Goal: Information Seeking & Learning: Learn about a topic

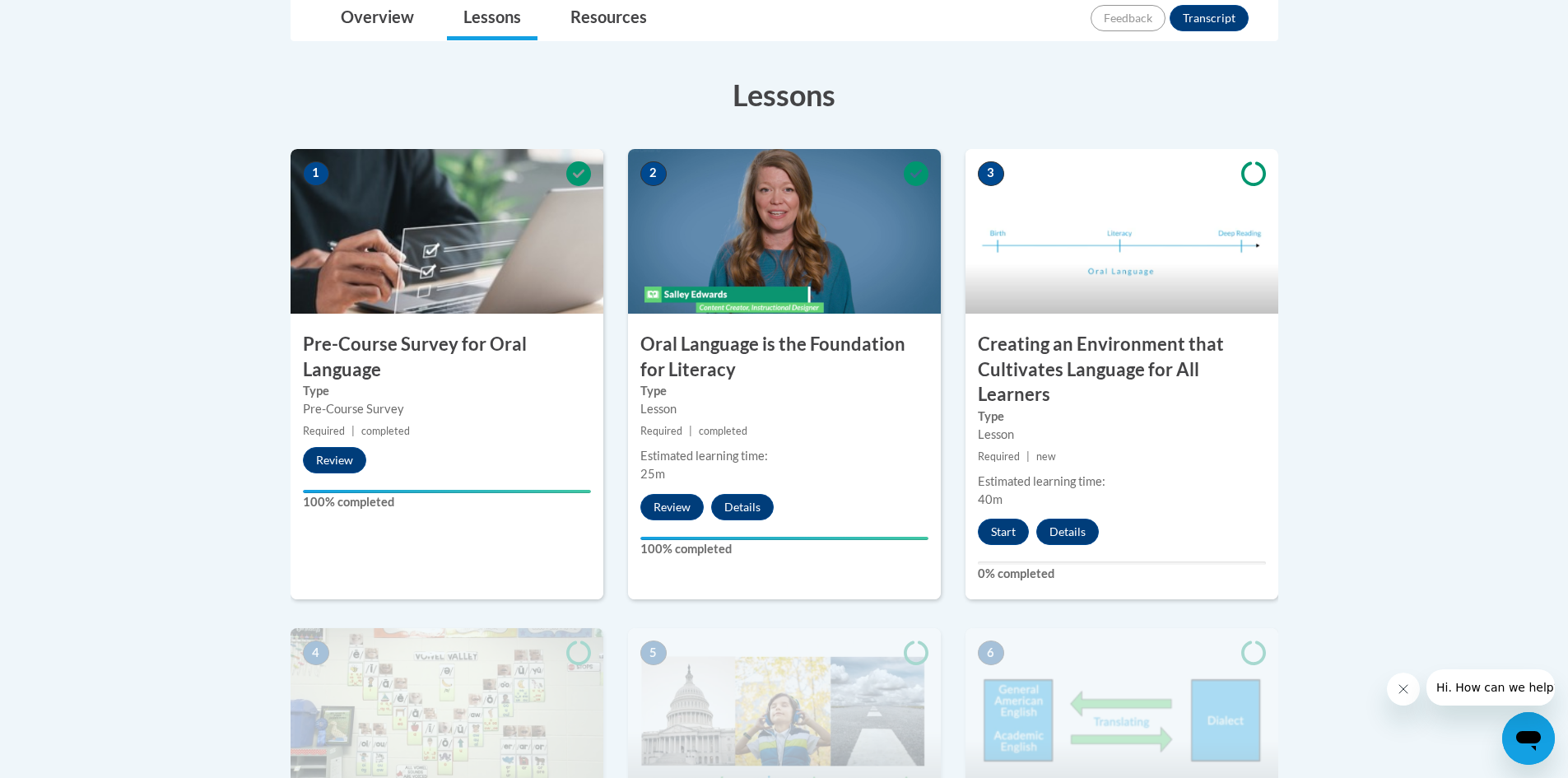
scroll to position [411, 0]
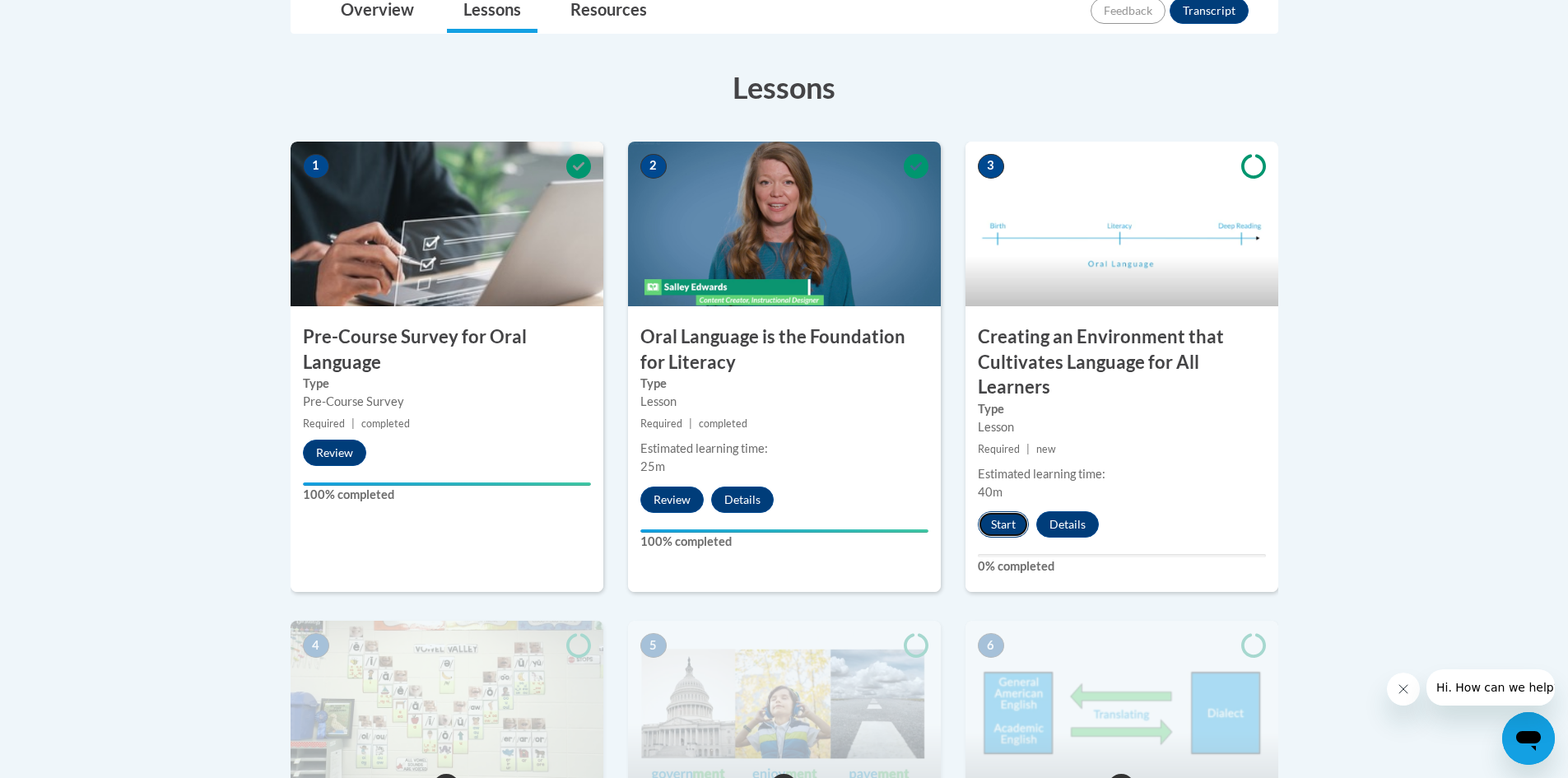
click at [1000, 523] on button "Start" at bounding box center [1003, 523] width 51 height 26
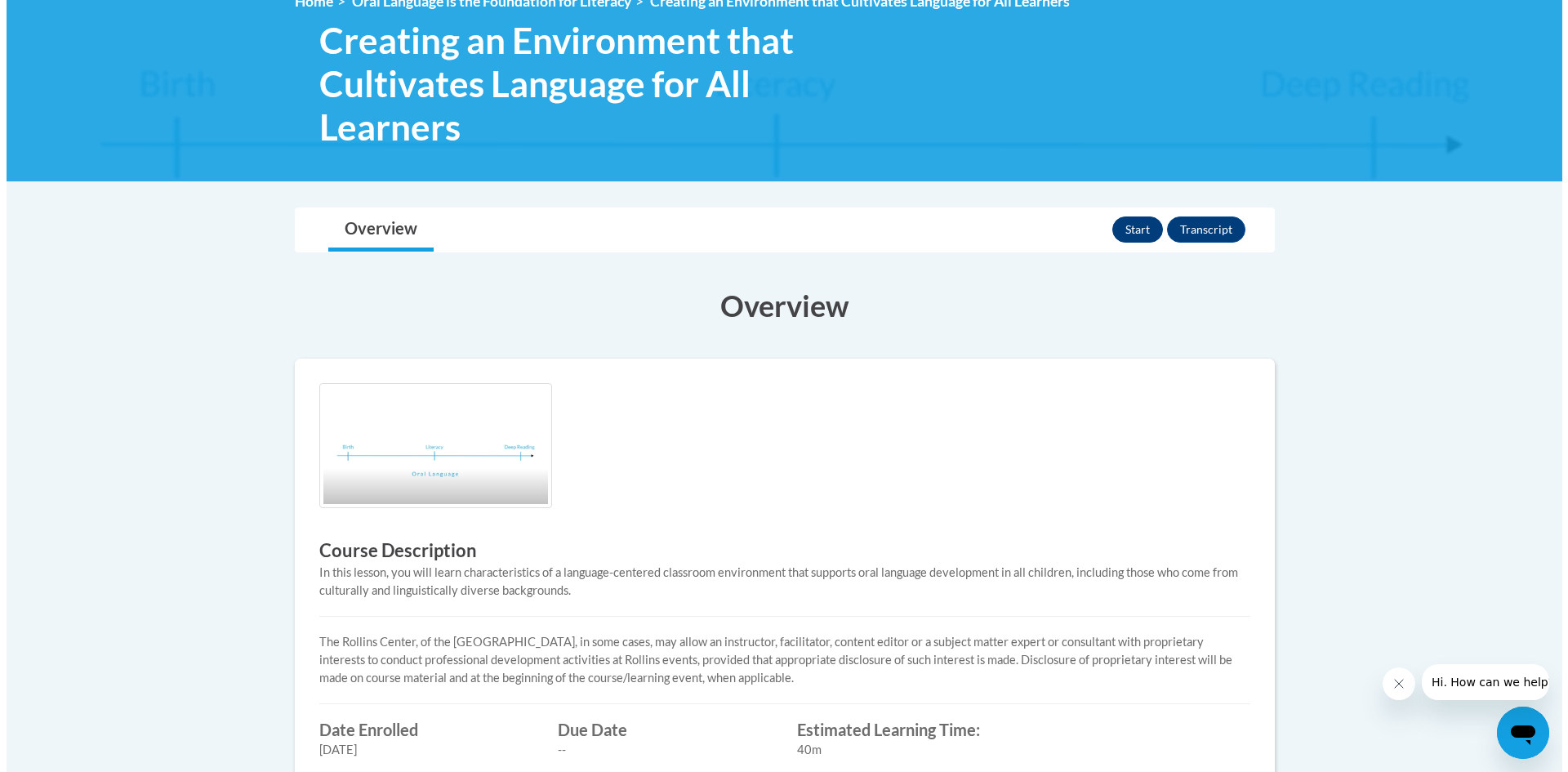
scroll to position [245, 0]
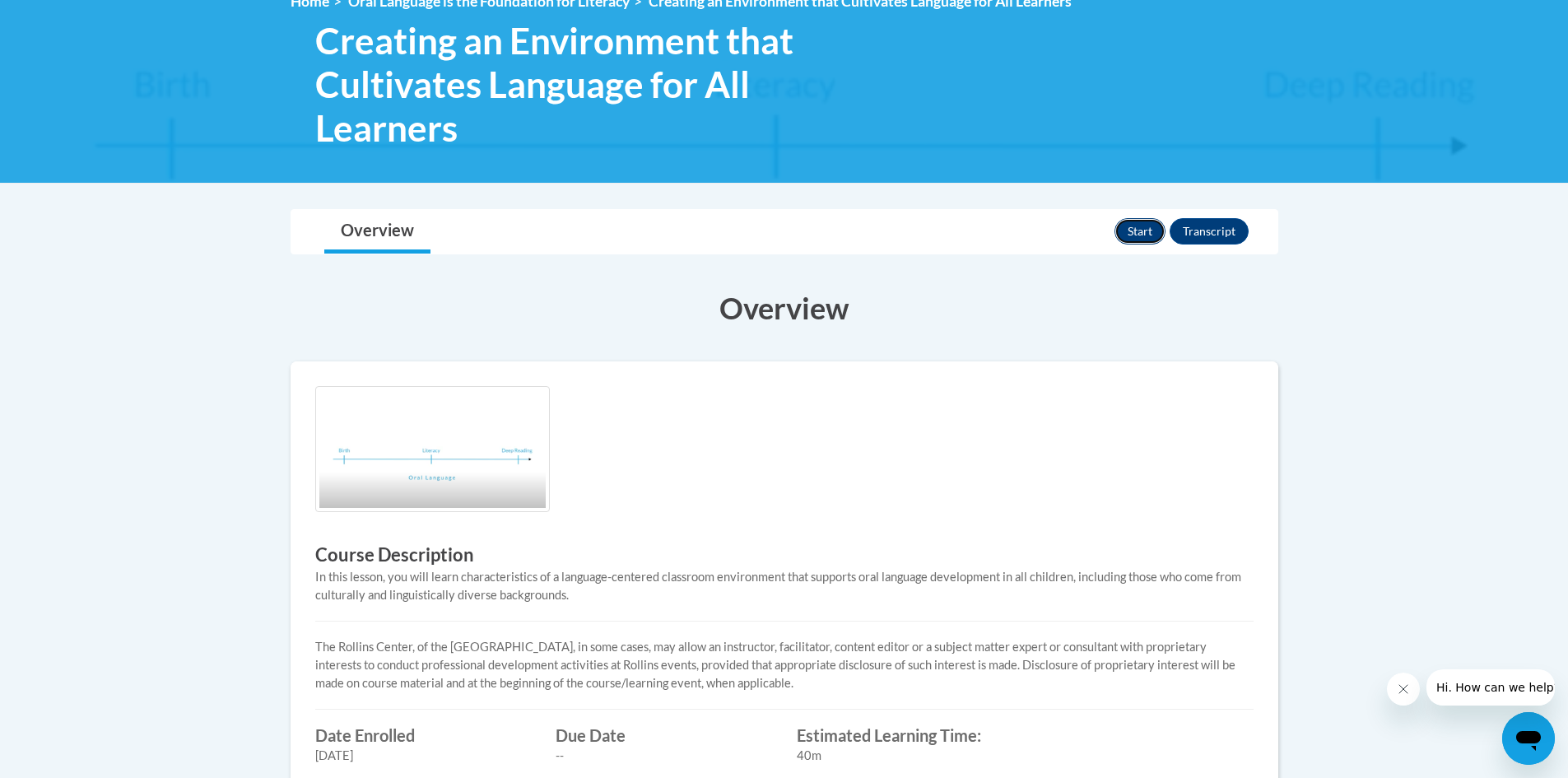
click at [1136, 225] on button "Start" at bounding box center [1140, 230] width 51 height 26
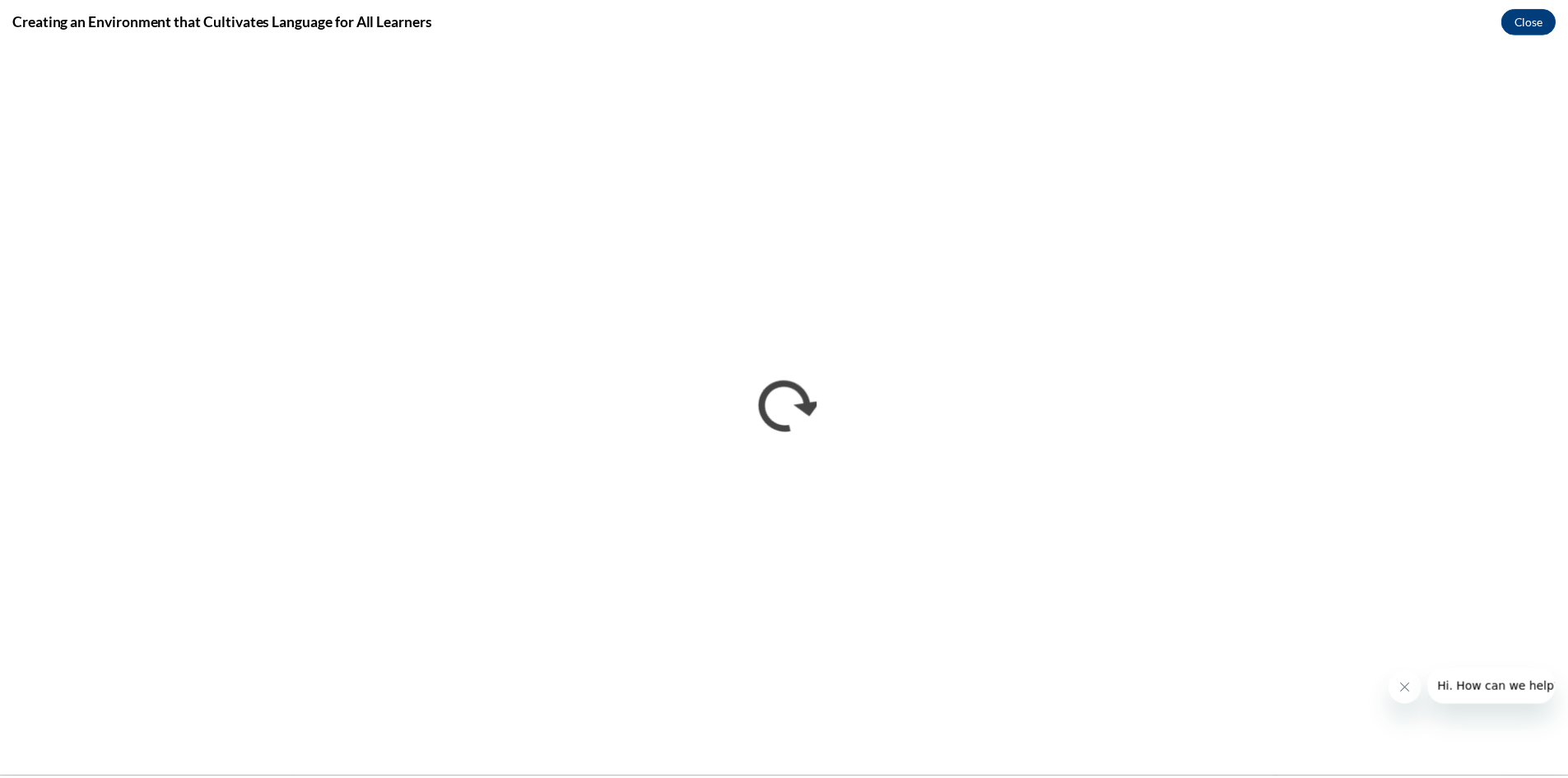
scroll to position [0, 0]
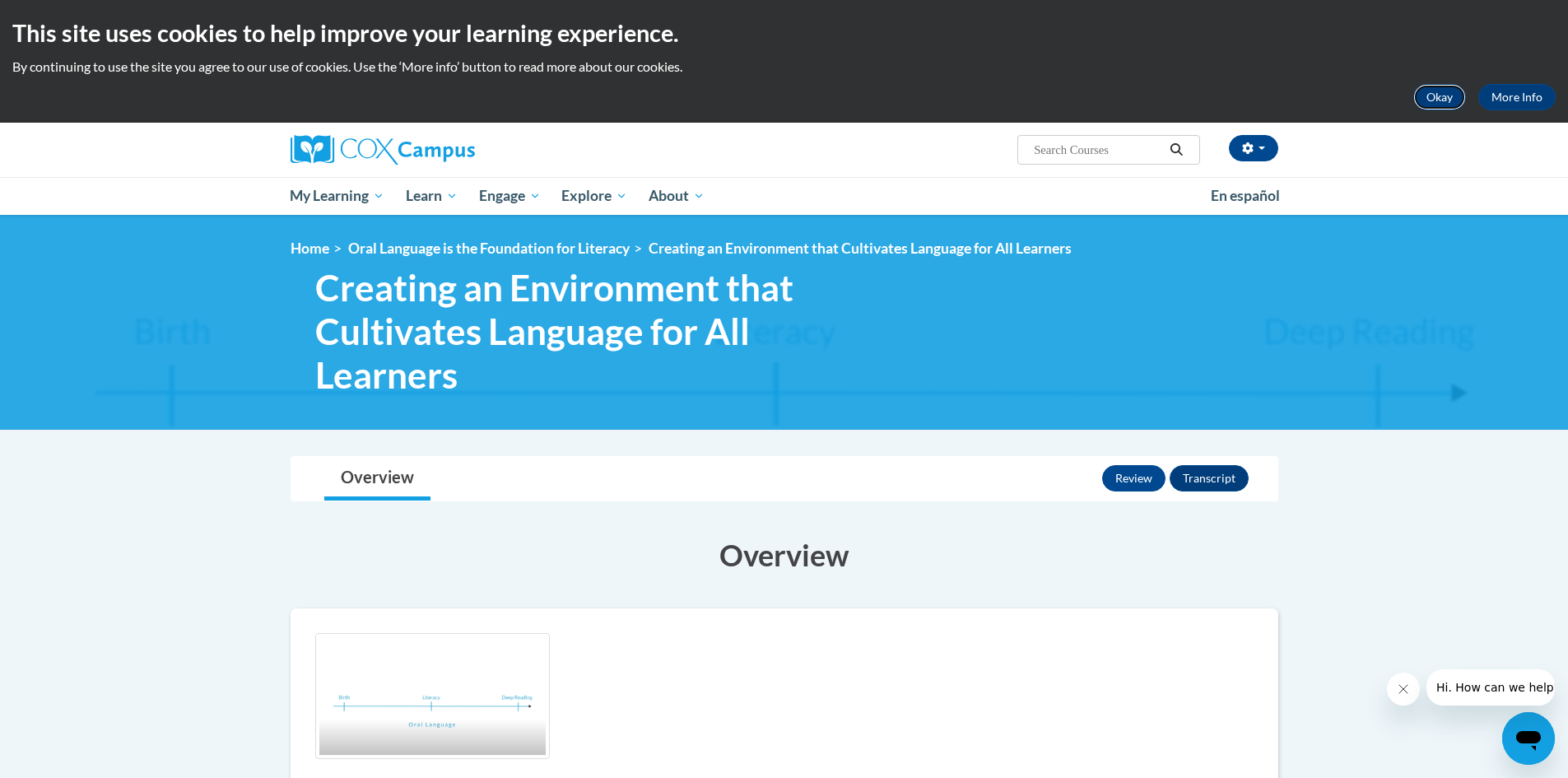
click at [1439, 94] on button "Okay" at bounding box center [1439, 97] width 53 height 26
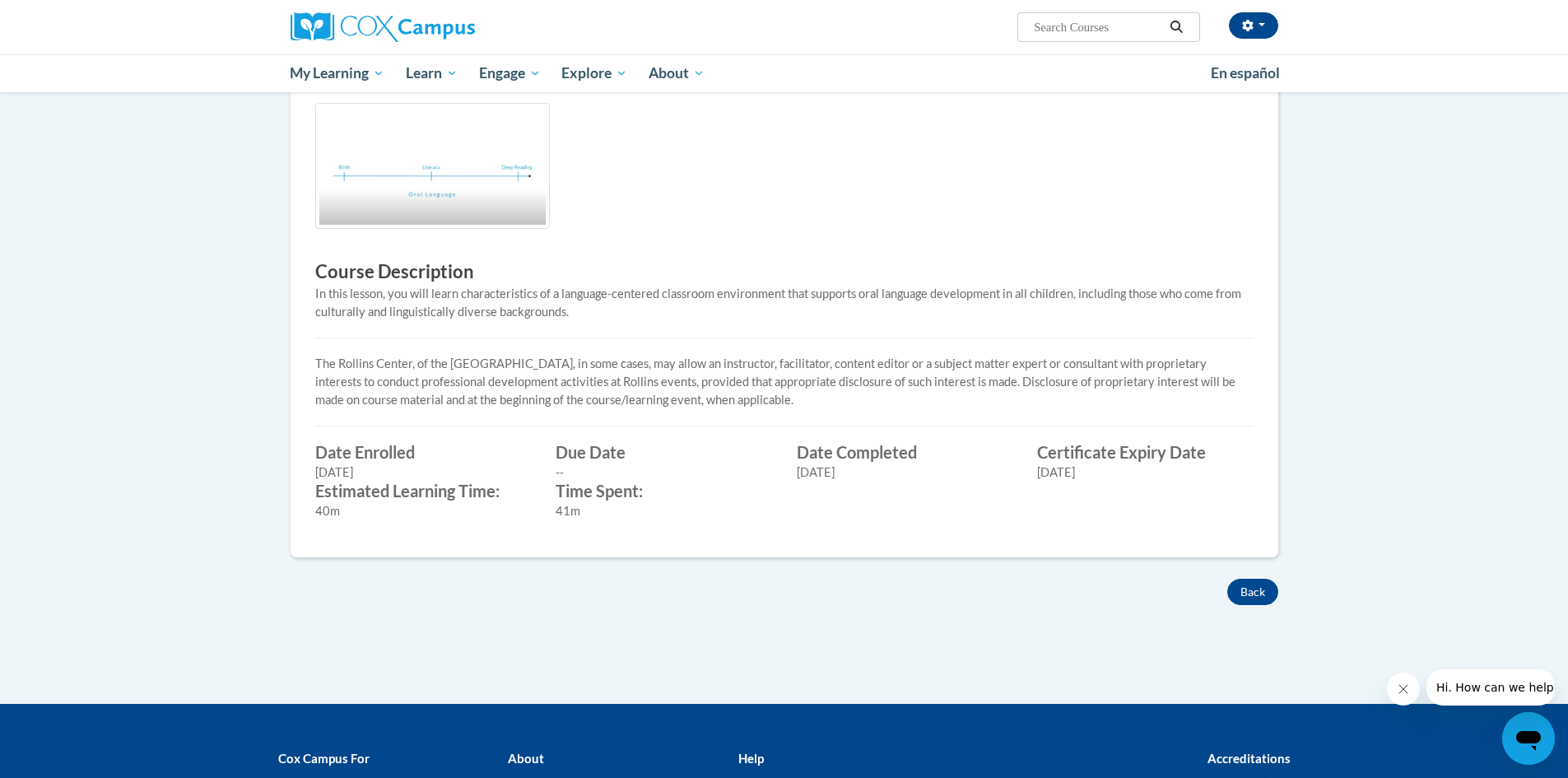
scroll to position [576, 0]
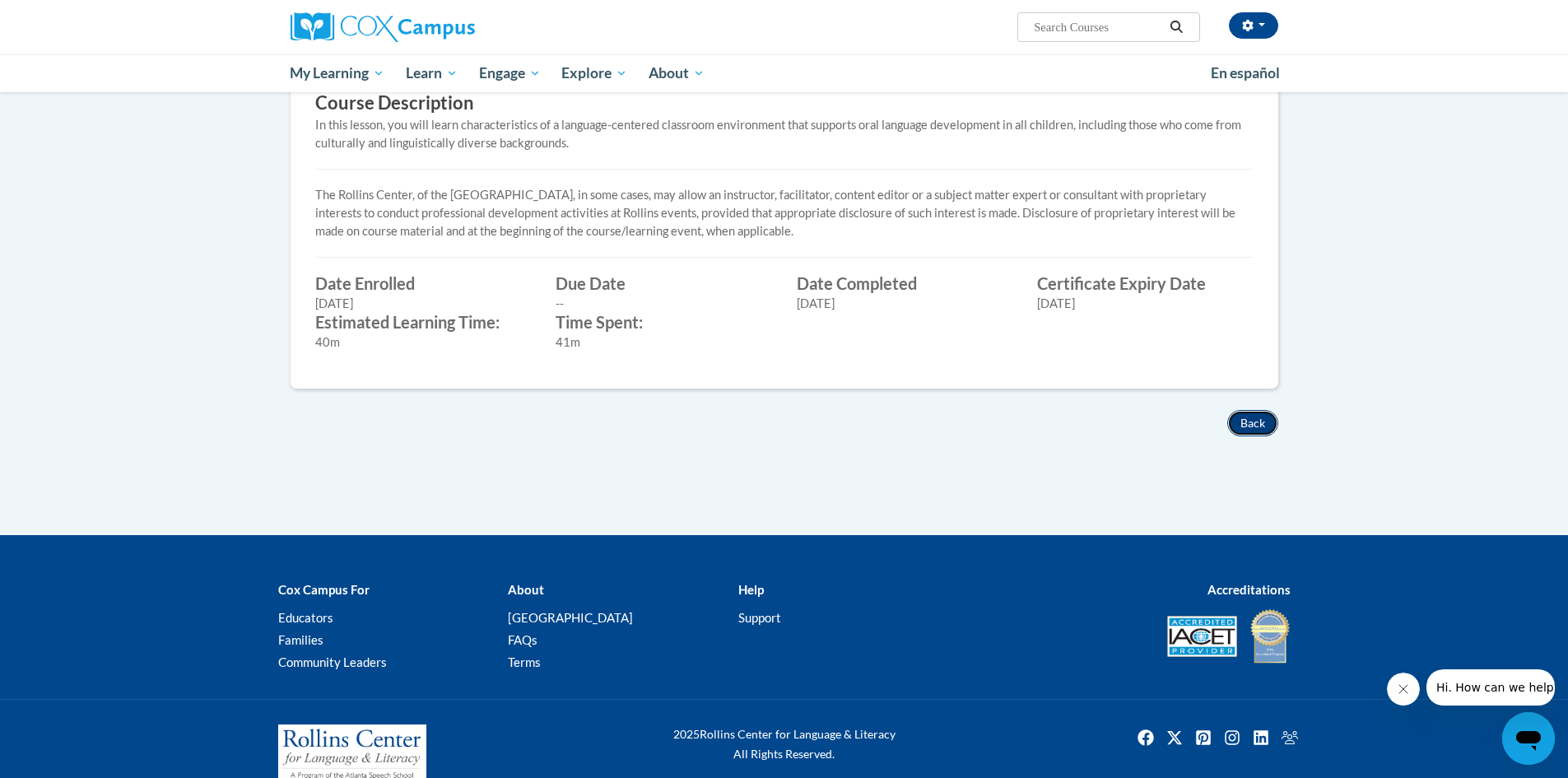
click at [1245, 422] on button "Back" at bounding box center [1253, 422] width 51 height 26
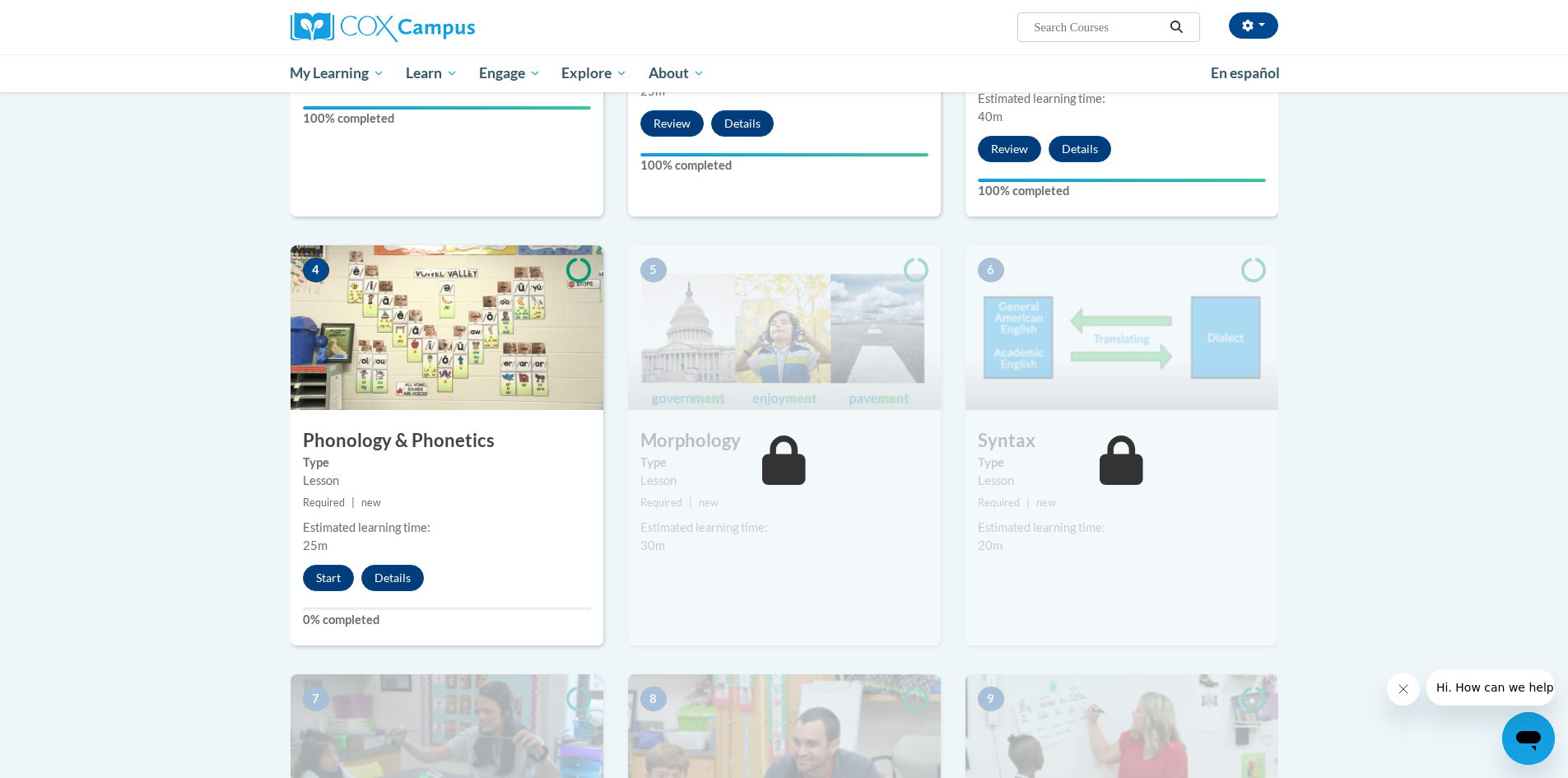
scroll to position [643, 0]
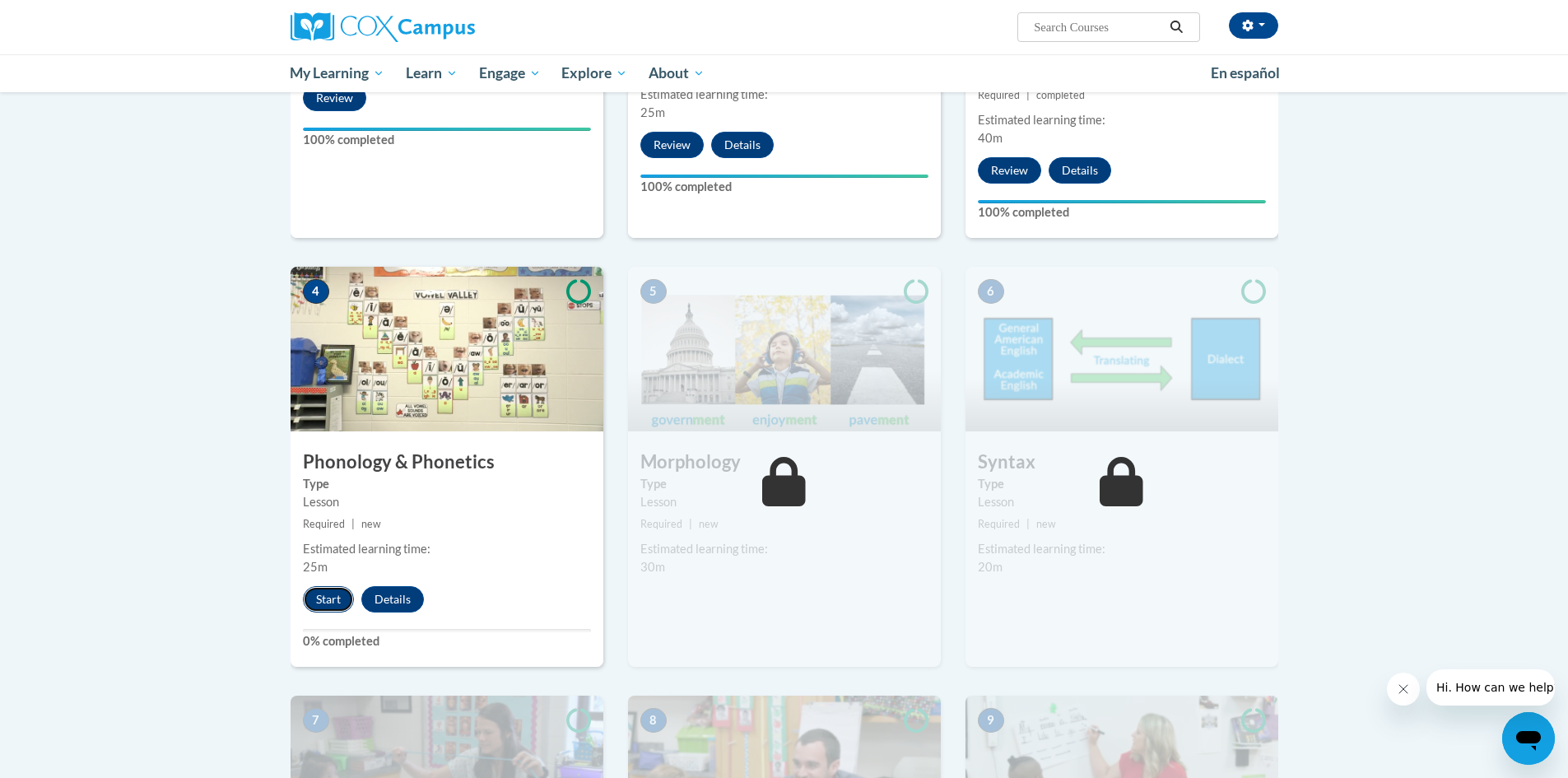
click at [315, 596] on button "Start" at bounding box center [328, 599] width 51 height 26
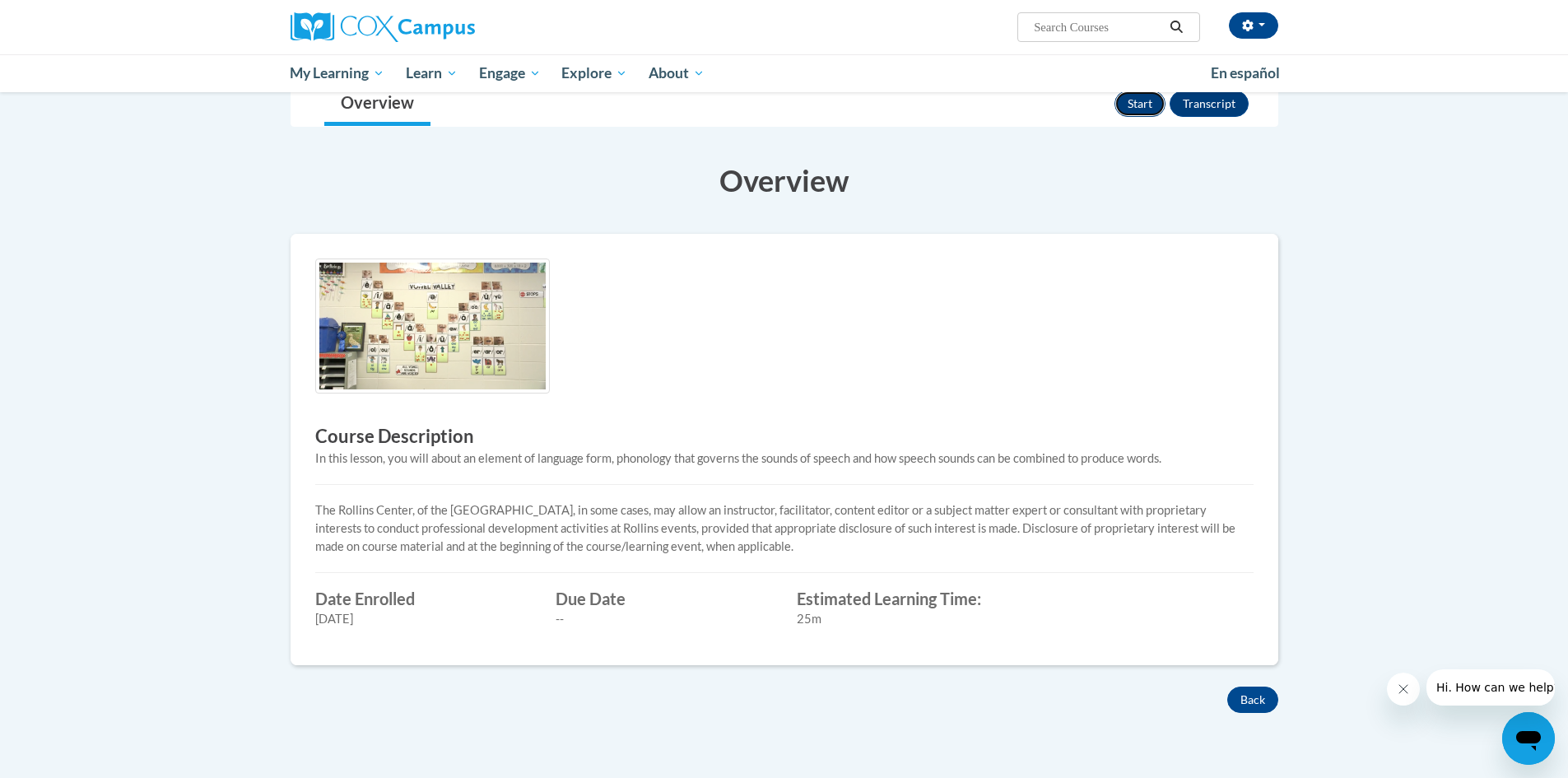
click at [1149, 102] on button "Start" at bounding box center [1140, 103] width 51 height 26
